Goal: Contribute content: Add original content to the website for others to see

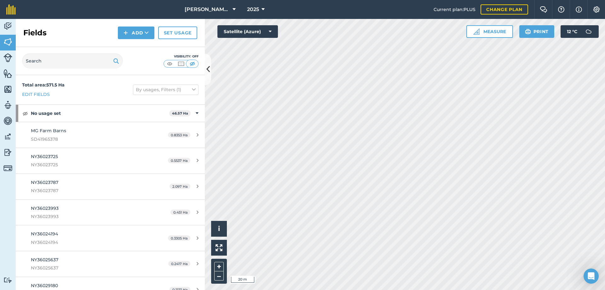
scroll to position [266, 0]
click at [181, 63] on img at bounding box center [181, 64] width 8 height 6
click at [170, 65] on img at bounding box center [170, 64] width 8 height 6
click at [183, 65] on img at bounding box center [181, 64] width 8 height 6
click at [208, 69] on icon at bounding box center [208, 69] width 3 height 11
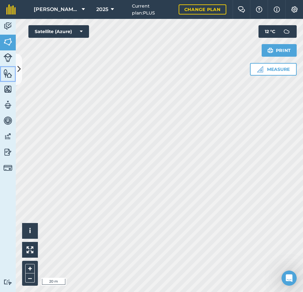
click at [9, 73] on img at bounding box center [7, 73] width 9 height 9
click at [19, 69] on icon at bounding box center [18, 69] width 3 height 11
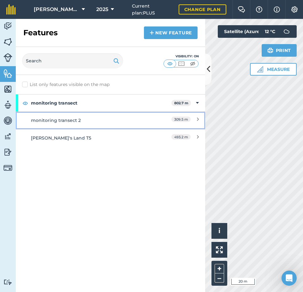
click at [76, 120] on div "monitoring transect 2" at bounding box center [87, 120] width 112 height 7
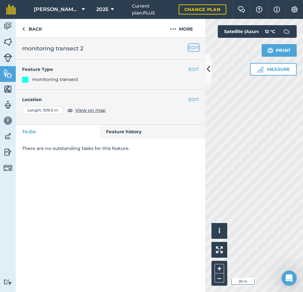
click at [195, 49] on button "EDIT" at bounding box center [193, 47] width 10 height 7
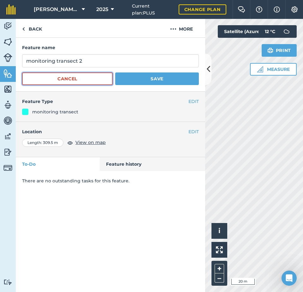
click at [103, 77] on button "Cancel" at bounding box center [67, 79] width 90 height 13
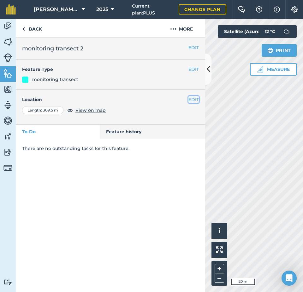
click at [190, 98] on button "EDIT" at bounding box center [193, 99] width 10 height 7
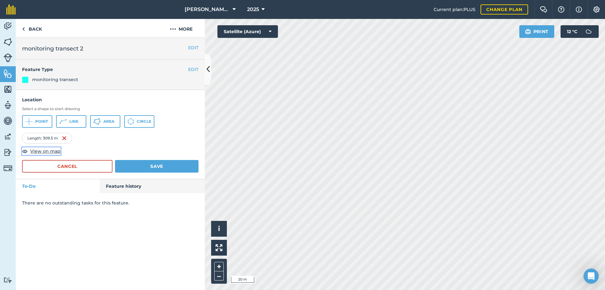
click at [42, 152] on span "View on map" at bounding box center [45, 151] width 30 height 7
click at [164, 164] on button "Save" at bounding box center [157, 166] width 84 height 13
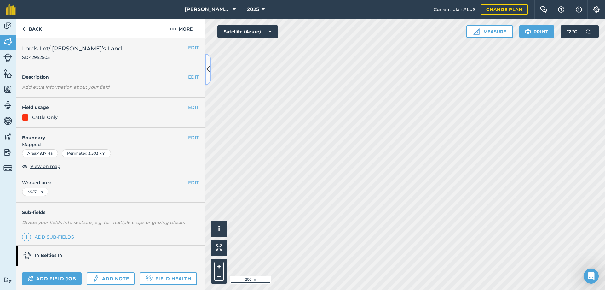
click at [205, 67] on button at bounding box center [208, 70] width 6 height 32
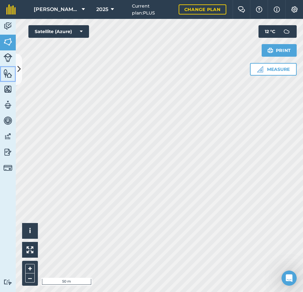
click at [8, 72] on img at bounding box center [7, 73] width 9 height 9
click at [8, 73] on img at bounding box center [7, 73] width 9 height 9
click at [20, 68] on icon at bounding box center [18, 69] width 3 height 11
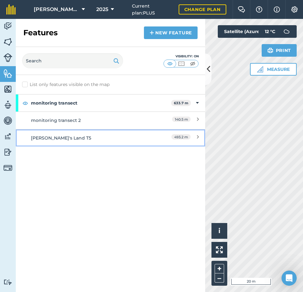
click at [47, 135] on div "[PERSON_NAME]'s Land T5" at bounding box center [87, 138] width 112 height 7
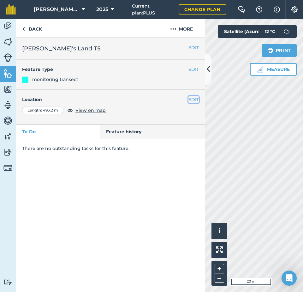
click at [195, 100] on button "EDIT" at bounding box center [193, 99] width 10 height 7
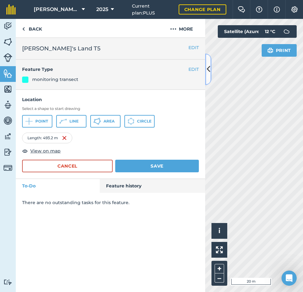
click at [209, 69] on icon at bounding box center [208, 69] width 3 height 11
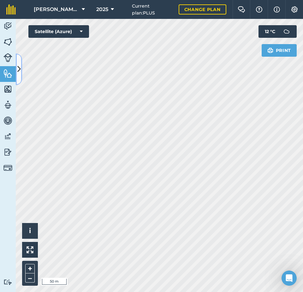
click at [19, 68] on icon at bounding box center [18, 69] width 3 height 11
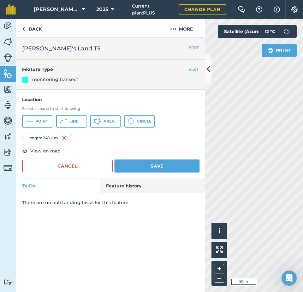
click at [135, 167] on button "Save" at bounding box center [157, 166] width 84 height 13
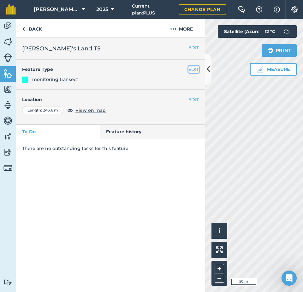
click at [194, 69] on button "EDIT" at bounding box center [193, 69] width 10 height 7
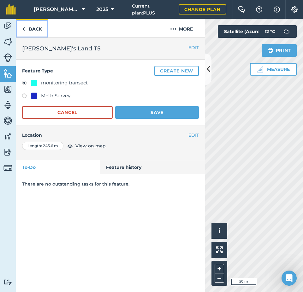
click at [33, 29] on link "Back" at bounding box center [32, 28] width 32 height 19
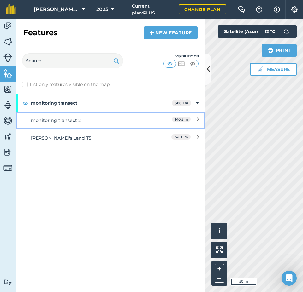
click at [51, 118] on div "monitoring transect 2" at bounding box center [87, 120] width 112 height 7
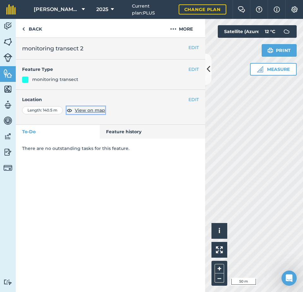
click at [94, 110] on span "View on map" at bounding box center [90, 110] width 30 height 7
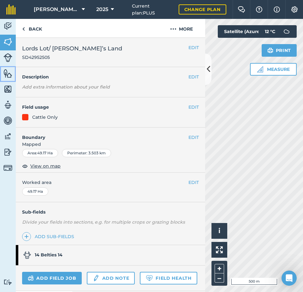
click at [9, 74] on img at bounding box center [7, 73] width 9 height 9
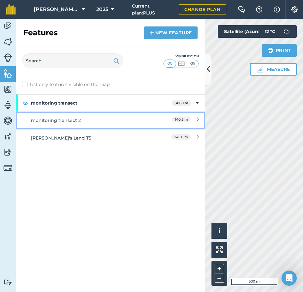
click at [62, 122] on div "monitoring transect 2" at bounding box center [87, 120] width 112 height 7
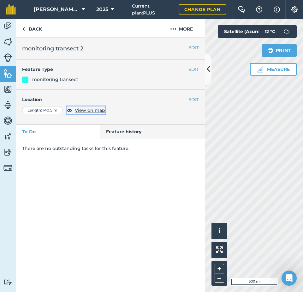
click at [90, 111] on span "View on map" at bounding box center [90, 110] width 30 height 7
click at [191, 100] on button "EDIT" at bounding box center [193, 99] width 10 height 7
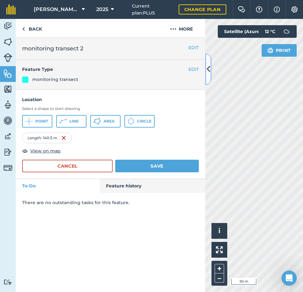
click at [208, 69] on icon at bounding box center [208, 69] width 3 height 11
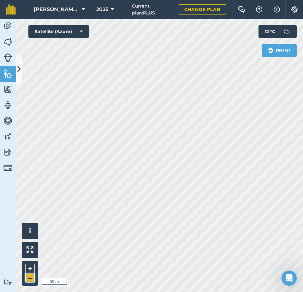
click at [30, 276] on button "–" at bounding box center [29, 278] width 9 height 9
click at [31, 266] on button "+" at bounding box center [29, 268] width 9 height 9
click at [33, 268] on button "+" at bounding box center [29, 268] width 9 height 9
click at [19, 69] on icon at bounding box center [18, 69] width 3 height 11
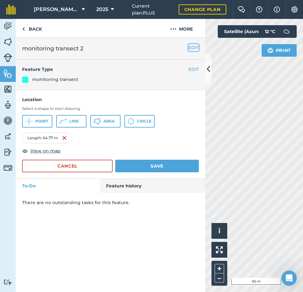
click at [191, 48] on button "EDIT" at bounding box center [193, 47] width 10 height 7
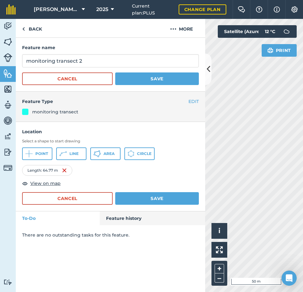
click at [136, 54] on form "Feature name monitoring transect 2 Cancel Save" at bounding box center [110, 64] width 177 height 41
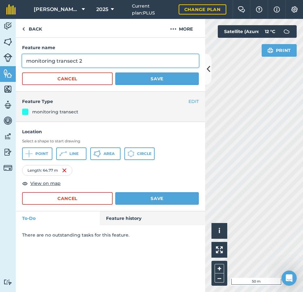
drag, startPoint x: 133, startPoint y: 57, endPoint x: 12, endPoint y: 60, distance: 120.5
click at [12, 60] on div "Activity Fields Livestock Features Maps Team Vehicles Data Reporting Billing Tu…" at bounding box center [151, 155] width 303 height 273
type input "[PERSON_NAME]'s Land [MEDICAL_DATA]"
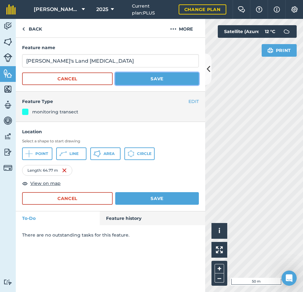
click at [148, 77] on button "Save" at bounding box center [157, 79] width 84 height 13
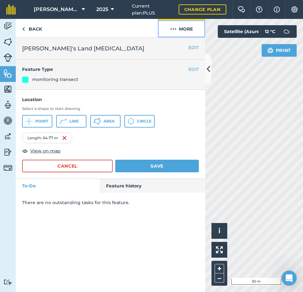
click at [174, 29] on img at bounding box center [173, 29] width 6 height 8
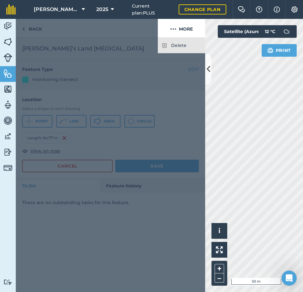
click at [175, 66] on div at bounding box center [110, 165] width 189 height 254
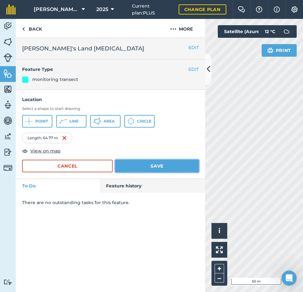
click at [166, 162] on button "Save" at bounding box center [157, 166] width 84 height 13
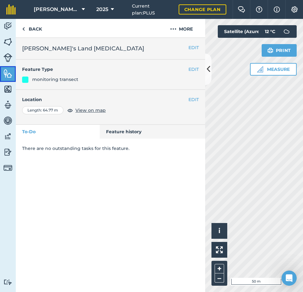
click at [7, 75] on img at bounding box center [7, 73] width 9 height 9
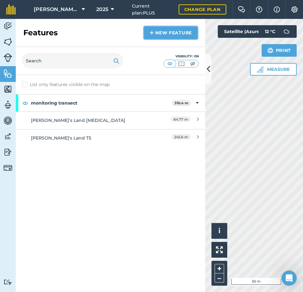
click at [171, 33] on link "New feature" at bounding box center [171, 32] width 54 height 13
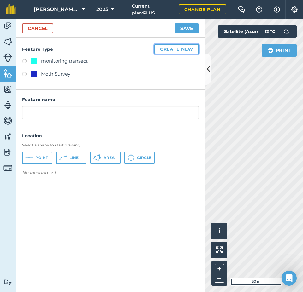
click at [167, 50] on button "Create new" at bounding box center [176, 49] width 44 height 10
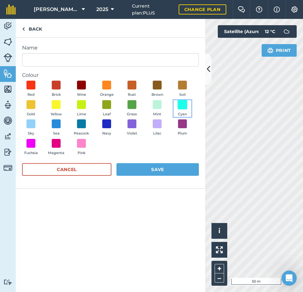
click at [185, 105] on span at bounding box center [183, 105] width 10 height 10
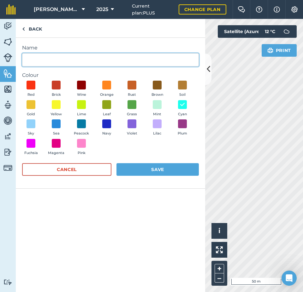
click at [110, 61] on input "Name" at bounding box center [110, 59] width 177 height 13
type input "N"
type input "Habitat Assessment Area"
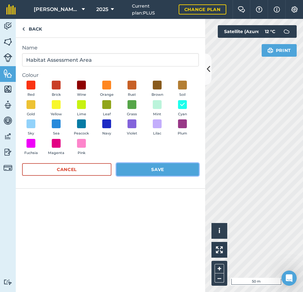
click at [158, 169] on button "Save" at bounding box center [157, 169] width 82 height 13
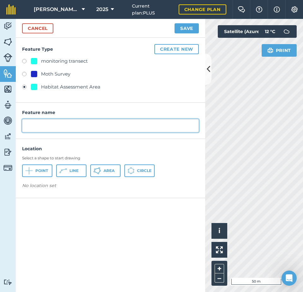
click at [77, 125] on input "text" at bounding box center [110, 125] width 177 height 13
type input "[PERSON_NAME]'s Land A1"
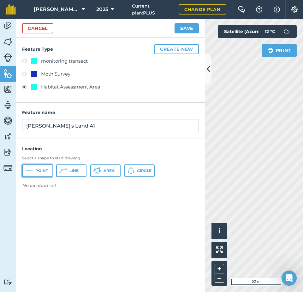
click at [45, 172] on span "Point" at bounding box center [41, 170] width 13 height 5
click at [207, 69] on icon at bounding box center [208, 69] width 3 height 11
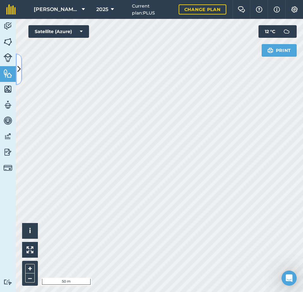
click at [17, 70] on icon at bounding box center [18, 69] width 3 height 11
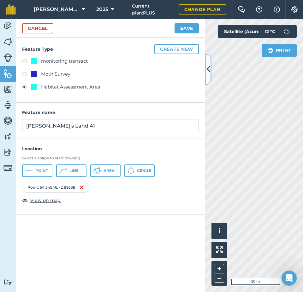
click at [207, 69] on icon at bounding box center [208, 69] width 3 height 11
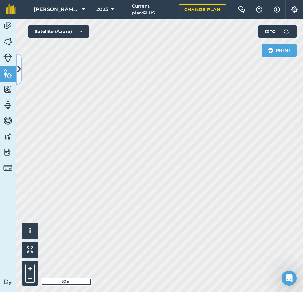
click at [18, 69] on icon at bounding box center [18, 69] width 3 height 11
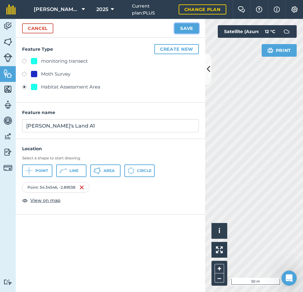
click at [190, 30] on button "Save" at bounding box center [186, 28] width 24 height 10
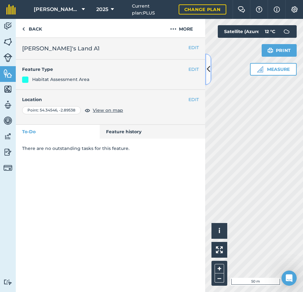
click at [208, 67] on icon at bounding box center [208, 69] width 3 height 11
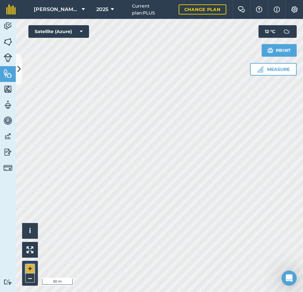
click at [30, 268] on button "+" at bounding box center [29, 268] width 9 height 9
click at [32, 276] on button "–" at bounding box center [29, 278] width 9 height 9
click at [19, 68] on icon at bounding box center [18, 69] width 3 height 11
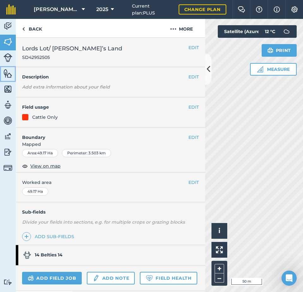
click at [9, 74] on img at bounding box center [7, 73] width 9 height 9
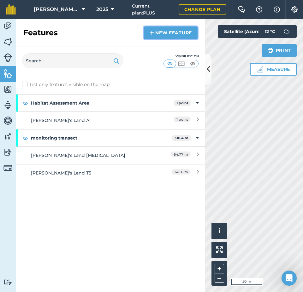
click at [177, 32] on link "New feature" at bounding box center [171, 32] width 54 height 13
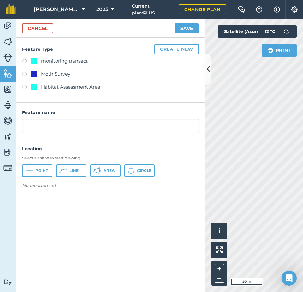
click at [26, 60] on label at bounding box center [26, 62] width 9 height 6
radio input "true"
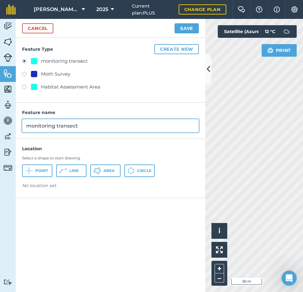
drag, startPoint x: 86, startPoint y: 125, endPoint x: 19, endPoint y: 126, distance: 67.5
click at [20, 126] on div "Feature name monitoring transect" at bounding box center [110, 121] width 189 height 36
type input "[PERSON_NAME]'s Land A2"
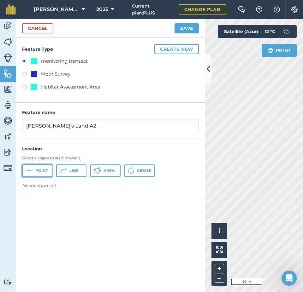
click at [44, 168] on span "Point" at bounding box center [41, 170] width 13 height 5
click at [207, 70] on icon at bounding box center [208, 69] width 3 height 11
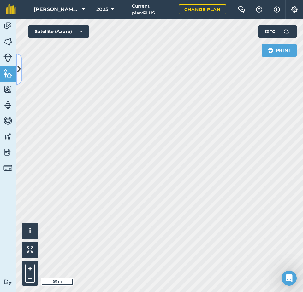
click at [19, 68] on icon at bounding box center [18, 69] width 3 height 11
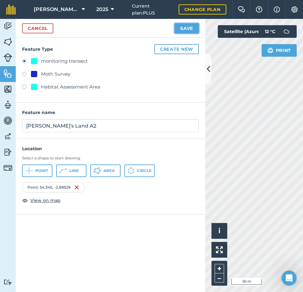
click at [190, 28] on button "Save" at bounding box center [186, 28] width 24 height 10
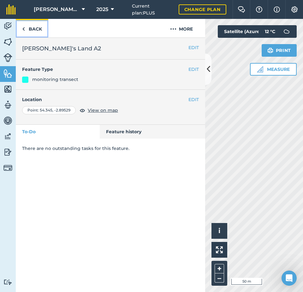
click at [35, 29] on link "Back" at bounding box center [32, 28] width 32 height 19
click at [22, 29] on img at bounding box center [23, 29] width 3 height 8
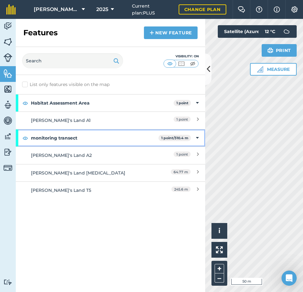
click at [39, 138] on strong "monitoring transect" at bounding box center [94, 138] width 127 height 17
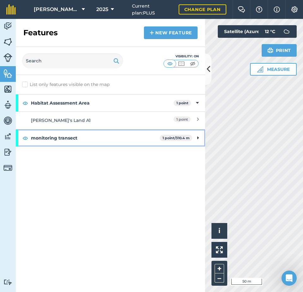
click at [47, 137] on strong "monitoring transect" at bounding box center [95, 138] width 129 height 17
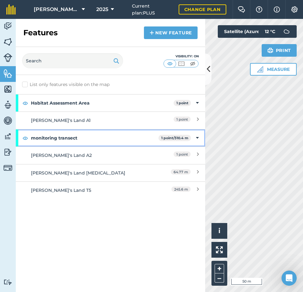
click at [198, 137] on icon at bounding box center [197, 138] width 3 height 7
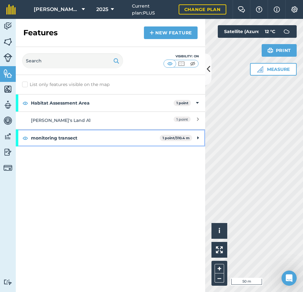
click at [198, 137] on icon at bounding box center [198, 138] width 2 height 7
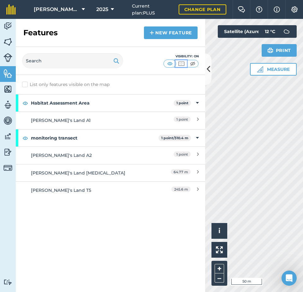
click at [182, 64] on img at bounding box center [181, 64] width 8 height 6
click at [171, 63] on img at bounding box center [170, 64] width 8 height 6
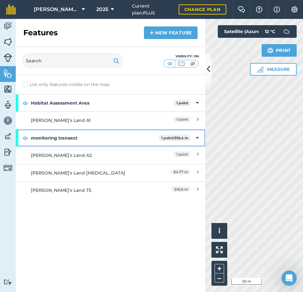
click at [74, 139] on strong "monitoring transect" at bounding box center [94, 138] width 127 height 17
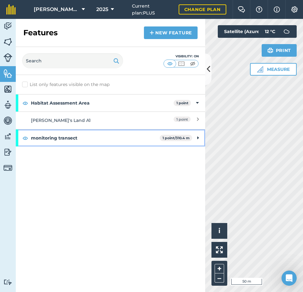
click at [74, 139] on strong "monitoring transect" at bounding box center [95, 138] width 129 height 17
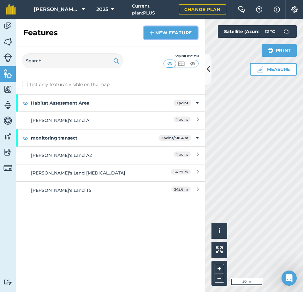
click at [154, 35] on link "New feature" at bounding box center [171, 32] width 54 height 13
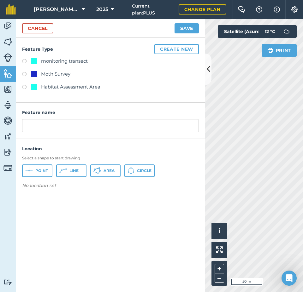
click at [26, 60] on label at bounding box center [26, 62] width 9 height 6
radio input "true"
click at [61, 61] on div "monitoring transect" at bounding box center [64, 61] width 47 height 8
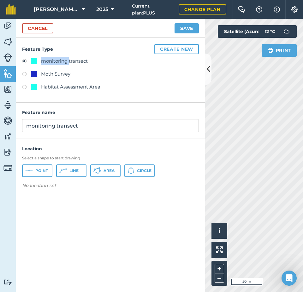
click at [61, 61] on div "monitoring transect" at bounding box center [64, 61] width 47 height 8
click at [66, 61] on div "monitoring transect" at bounding box center [64, 61] width 47 height 8
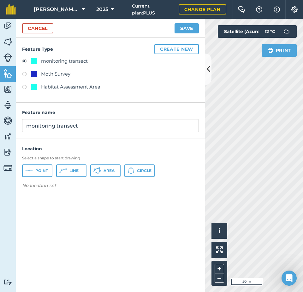
click at [66, 61] on div "monitoring transect" at bounding box center [64, 61] width 47 height 8
click at [76, 61] on div "monitoring transect" at bounding box center [64, 61] width 47 height 8
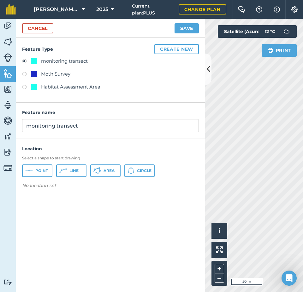
click at [81, 61] on div "monitoring transect" at bounding box center [64, 61] width 47 height 8
click at [61, 60] on div "monitoring transect" at bounding box center [64, 61] width 47 height 8
drag, startPoint x: 83, startPoint y: 127, endPoint x: 22, endPoint y: 124, distance: 60.9
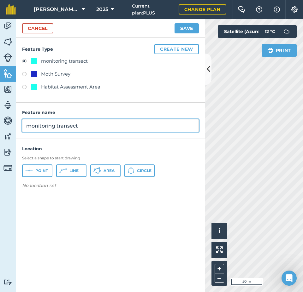
click at [22, 124] on input "monitoring transect" at bounding box center [110, 125] width 177 height 13
type input "[PERSON_NAME]'s Land A4"
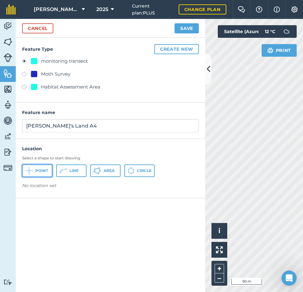
click at [36, 172] on span "Point" at bounding box center [41, 170] width 13 height 5
click at [210, 69] on button at bounding box center [208, 70] width 6 height 32
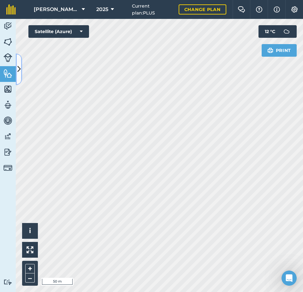
click at [20, 69] on icon at bounding box center [18, 69] width 3 height 11
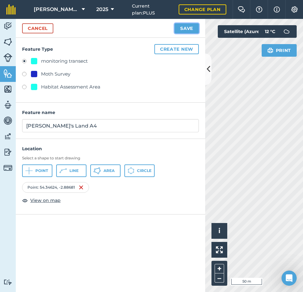
click at [188, 31] on button "Save" at bounding box center [186, 28] width 24 height 10
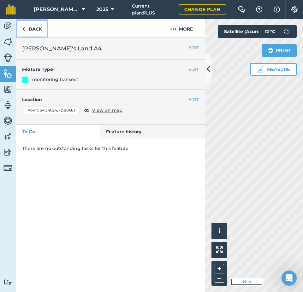
click at [36, 28] on link "Back" at bounding box center [32, 28] width 32 height 19
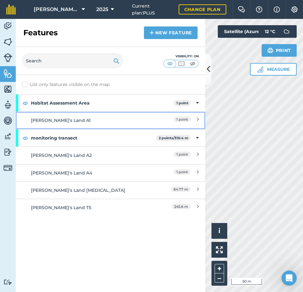
click at [196, 119] on div "1 point" at bounding box center [171, 120] width 56 height 7
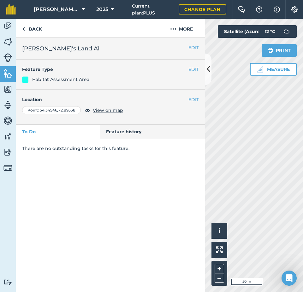
click at [303, 142] on html "[PERSON_NAME] Ground Farm 2025 Current plan : PLUS Change plan Farm Chat Help I…" at bounding box center [151, 146] width 303 height 292
click at [303, 140] on html "[PERSON_NAME] Ground Farm 2025 Current plan : PLUS Change plan Farm Chat Help I…" at bounding box center [151, 146] width 303 height 292
click at [303, 149] on html "[PERSON_NAME] Ground Farm 2025 Current plan : PLUS Change plan Farm Chat Help I…" at bounding box center [151, 146] width 303 height 292
click at [190, 48] on button "EDIT" at bounding box center [193, 47] width 10 height 7
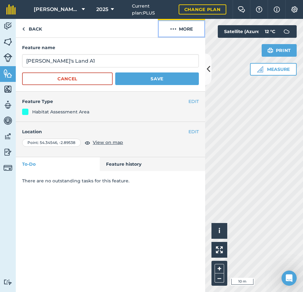
click at [185, 31] on button "More" at bounding box center [181, 28] width 47 height 19
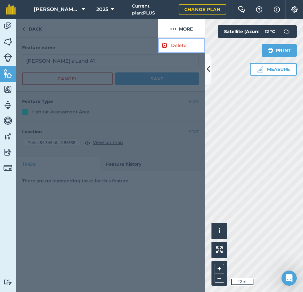
click at [179, 44] on link "Delete" at bounding box center [181, 45] width 47 height 15
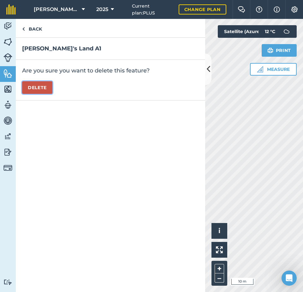
click at [39, 88] on button "Delete" at bounding box center [37, 87] width 30 height 13
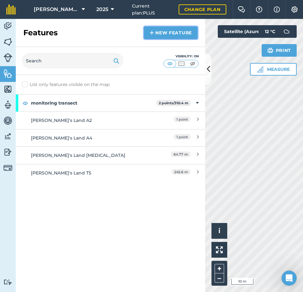
click at [164, 35] on link "New feature" at bounding box center [171, 32] width 54 height 13
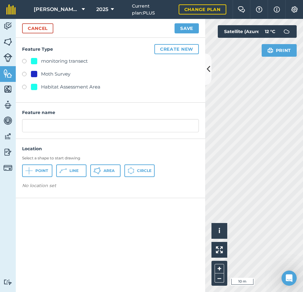
click at [25, 60] on label at bounding box center [26, 62] width 9 height 6
radio input "true"
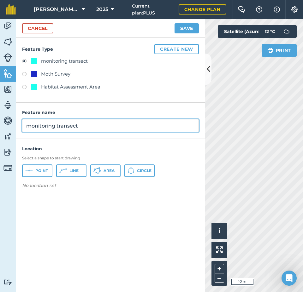
drag, startPoint x: 87, startPoint y: 127, endPoint x: 8, endPoint y: 127, distance: 79.5
click at [8, 127] on div "Activity Fields Livestock Features Maps Team Vehicles Data Reporting Billing Tu…" at bounding box center [151, 155] width 303 height 273
type input "[PERSON_NAME]'s Land A1"
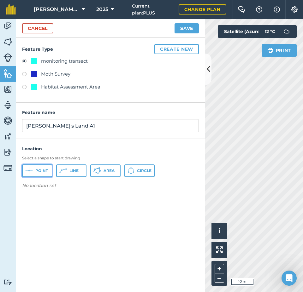
click at [36, 170] on span "Point" at bounding box center [41, 170] width 13 height 5
click at [208, 68] on icon at bounding box center [208, 69] width 3 height 11
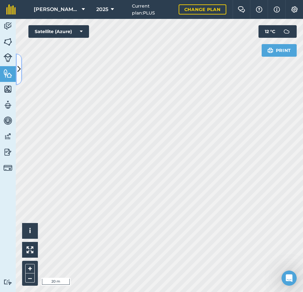
click at [19, 70] on icon at bounding box center [18, 69] width 3 height 11
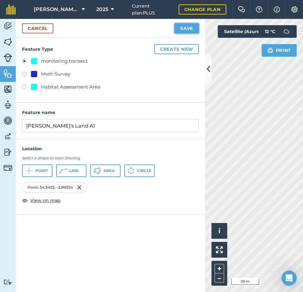
click at [187, 28] on button "Save" at bounding box center [186, 28] width 24 height 10
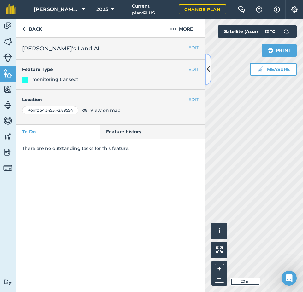
click at [207, 68] on icon at bounding box center [208, 69] width 3 height 11
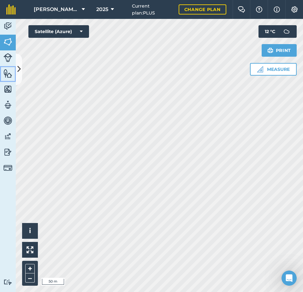
click at [12, 72] on img at bounding box center [7, 73] width 9 height 9
click at [17, 71] on icon at bounding box center [18, 69] width 3 height 11
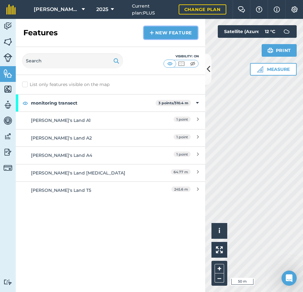
click at [172, 33] on link "New feature" at bounding box center [171, 32] width 54 height 13
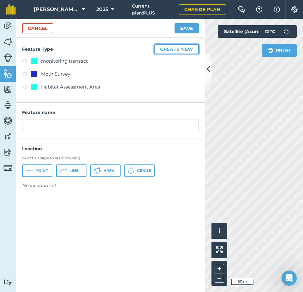
click at [182, 49] on button "Create new" at bounding box center [176, 49] width 44 height 10
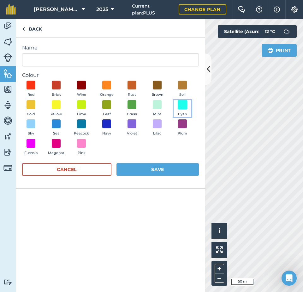
click at [183, 103] on span at bounding box center [183, 105] width 10 height 10
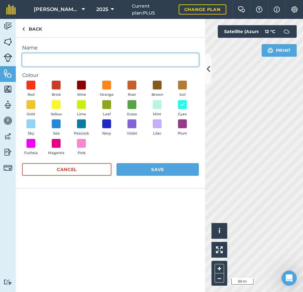
click at [92, 60] on input "Name" at bounding box center [110, 59] width 177 height 13
type input "Transect label"
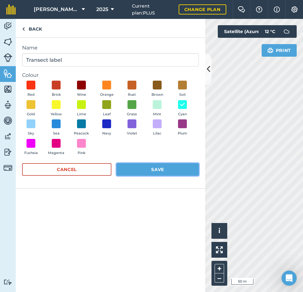
click at [150, 170] on button "Save" at bounding box center [157, 169] width 82 height 13
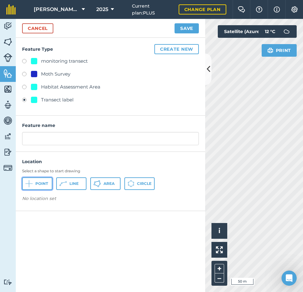
click at [43, 184] on span "Point" at bounding box center [41, 183] width 13 height 5
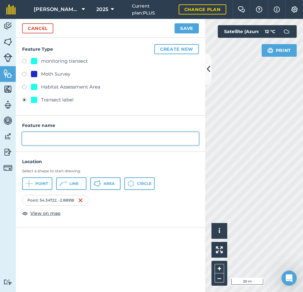
click at [64, 136] on input "text" at bounding box center [110, 138] width 177 height 13
type input "[PERSON_NAME]'s Land T5"
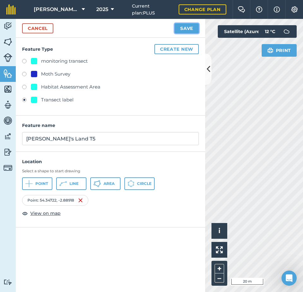
click at [184, 27] on button "Save" at bounding box center [186, 28] width 24 height 10
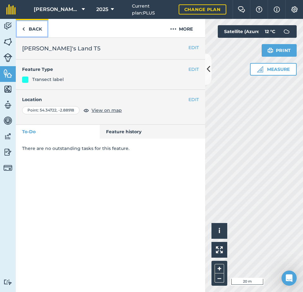
click at [33, 27] on link "Back" at bounding box center [32, 28] width 32 height 19
click at [32, 27] on link "Back" at bounding box center [32, 28] width 32 height 19
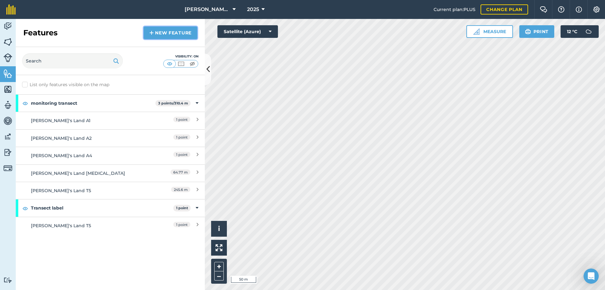
click at [166, 32] on link "New feature" at bounding box center [171, 32] width 54 height 13
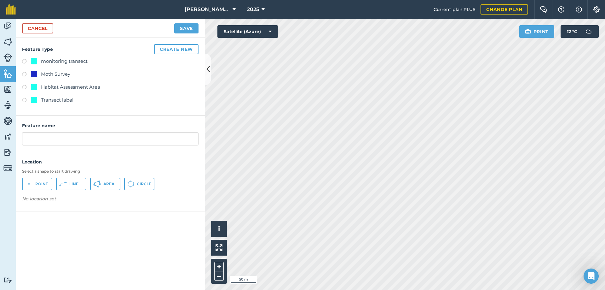
click at [57, 101] on div "Transect label" at bounding box center [57, 100] width 32 height 8
radio input "true"
click at [39, 181] on span "Point" at bounding box center [41, 183] width 13 height 5
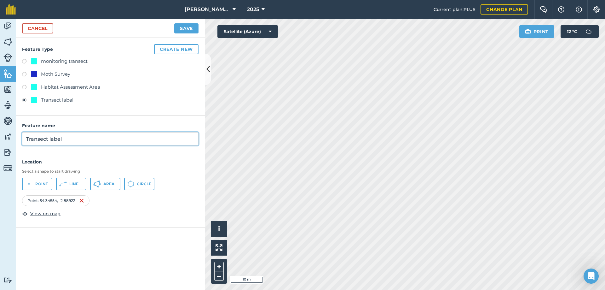
drag, startPoint x: 66, startPoint y: 138, endPoint x: 5, endPoint y: 132, distance: 61.1
click at [5, 132] on div "Activity Fields Livestock Features Maps Team Vehicles Data Reporting Billing Tu…" at bounding box center [302, 154] width 605 height 271
type input "[PERSON_NAME]'s Land [MEDICAL_DATA]"
click at [190, 30] on button "Save" at bounding box center [186, 28] width 24 height 10
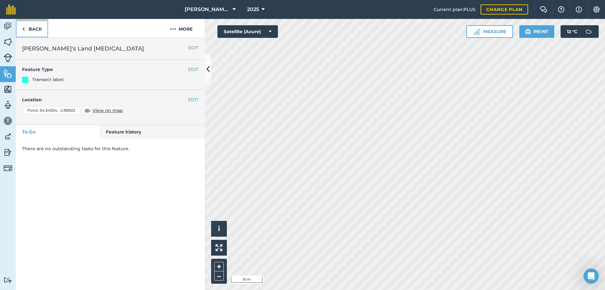
click at [36, 27] on link "Back" at bounding box center [32, 28] width 32 height 19
